Goal: Task Accomplishment & Management: Use online tool/utility

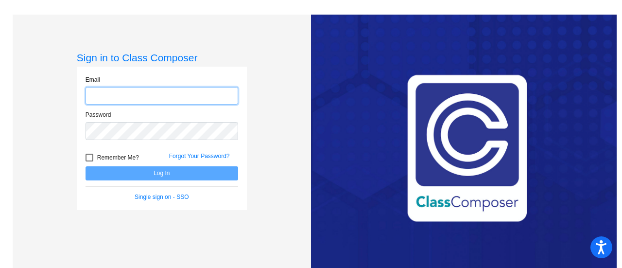
type input "[EMAIL_ADDRESS][DOMAIN_NAME]"
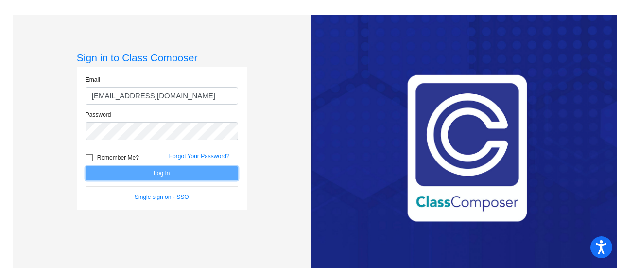
click at [169, 175] on button "Log In" at bounding box center [161, 173] width 153 height 14
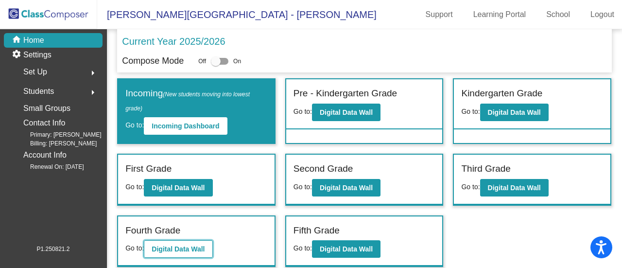
click at [197, 241] on button "Digital Data Wall" at bounding box center [178, 248] width 68 height 17
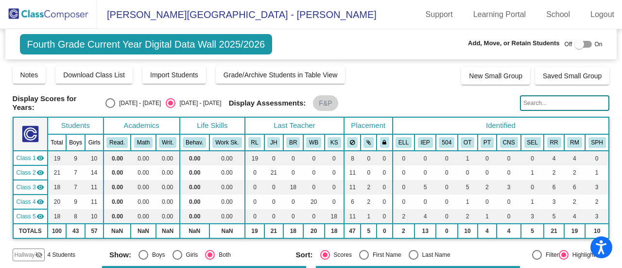
click at [550, 101] on input "text" at bounding box center [564, 103] width 89 height 16
click at [554, 103] on input "Laila" at bounding box center [564, 103] width 89 height 16
type input "L"
type input "Vanwomer"
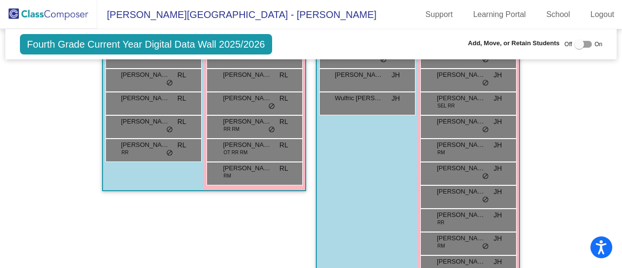
scroll to position [309, 0]
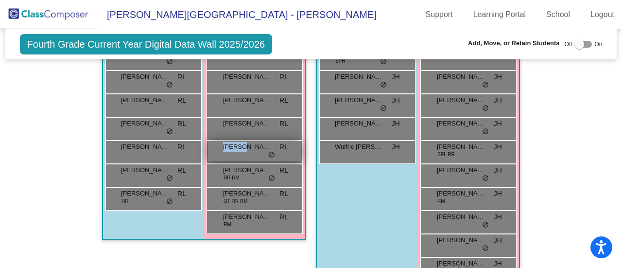
drag, startPoint x: 240, startPoint y: 145, endPoint x: 233, endPoint y: 149, distance: 8.7
click at [233, 149] on div "[PERSON_NAME] RL lock do_not_disturb_alt" at bounding box center [254, 151] width 93 height 20
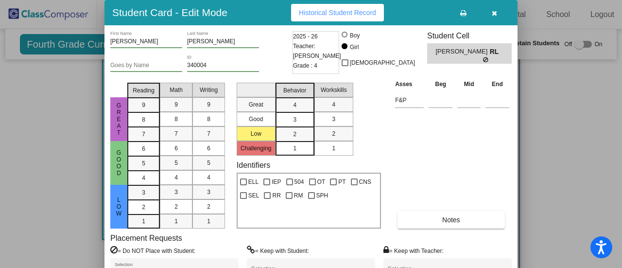
click at [1, 169] on div at bounding box center [311, 134] width 622 height 268
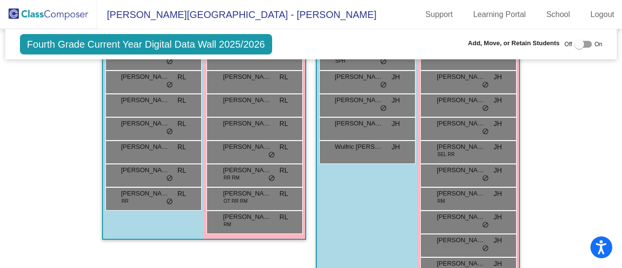
click at [575, 42] on div at bounding box center [579, 44] width 10 height 10
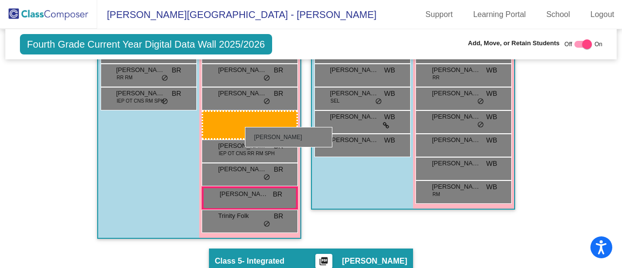
scroll to position [787, 0]
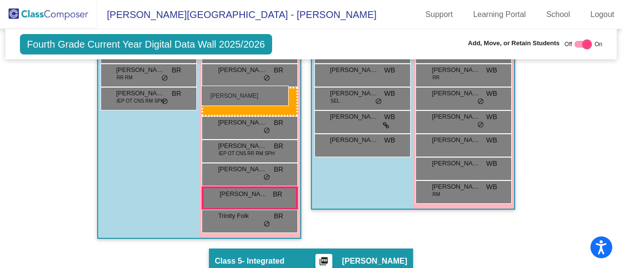
drag, startPoint x: 250, startPoint y: 142, endPoint x: 201, endPoint y: 85, distance: 74.8
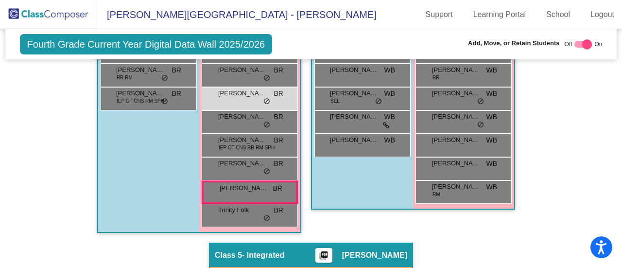
click at [26, 150] on div "Hallway - Hallway Class picture_as_pdf Add Student First Name Last Name Student…" at bounding box center [311, 16] width 597 height 1075
click at [582, 45] on div at bounding box center [587, 44] width 10 height 10
checkbox input "false"
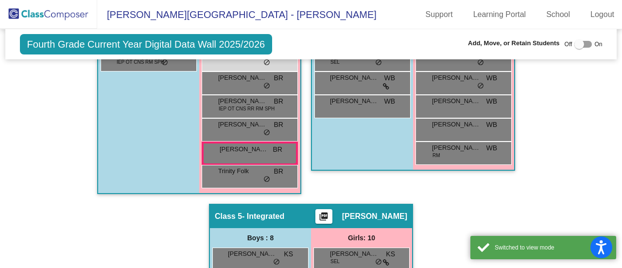
scroll to position [748, 0]
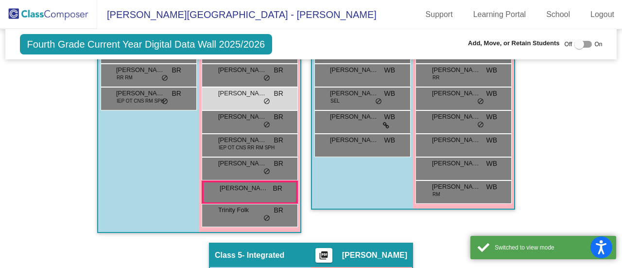
click at [582, 102] on div "Hallway - Hallway Class picture_as_pdf Add Student First Name Last Name Student…" at bounding box center [311, 26] width 597 height 1017
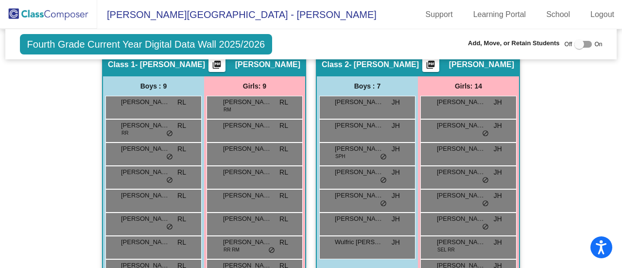
scroll to position [19, 0]
